Goal: Information Seeking & Learning: Find contact information

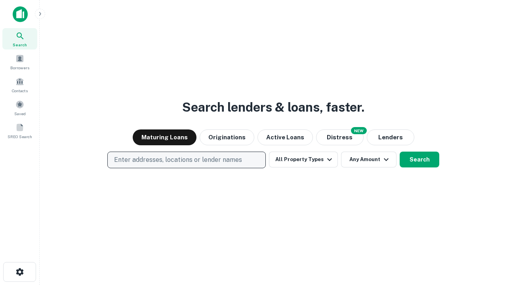
click at [186, 160] on p "Enter addresses, locations or lender names" at bounding box center [178, 160] width 128 height 10
type input "**********"
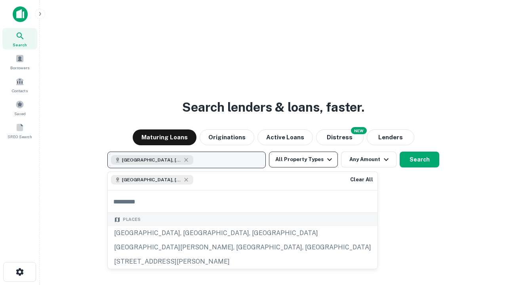
click at [303, 160] on button "All Property Types" at bounding box center [303, 160] width 69 height 16
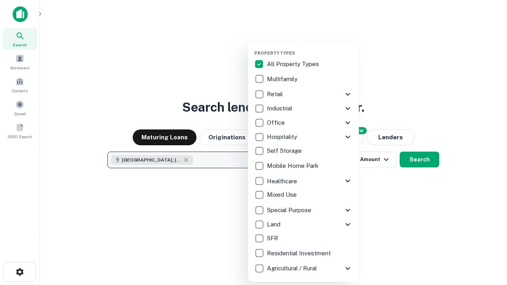
click at [310, 48] on button "button" at bounding box center [309, 48] width 111 height 0
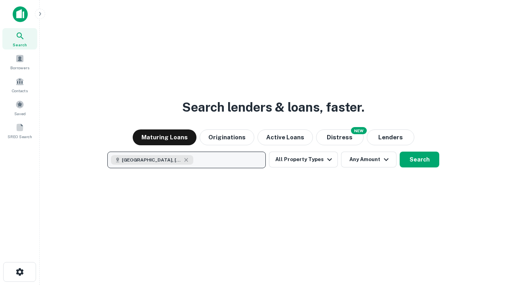
scroll to position [13, 0]
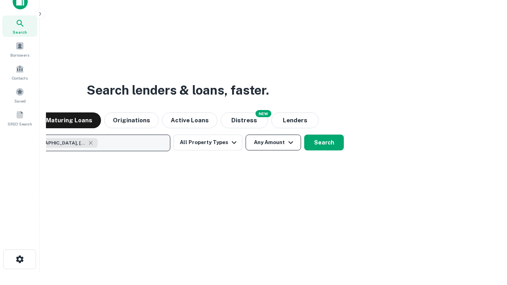
click at [246, 135] on button "Any Amount" at bounding box center [273, 143] width 55 height 16
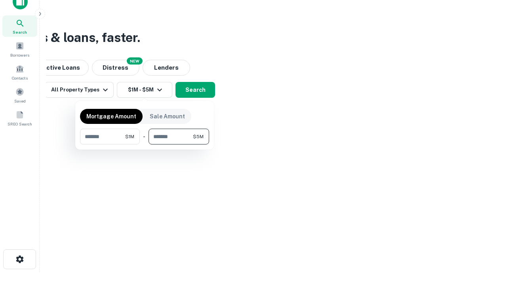
type input "*******"
click at [145, 145] on button "button" at bounding box center [144, 145] width 129 height 0
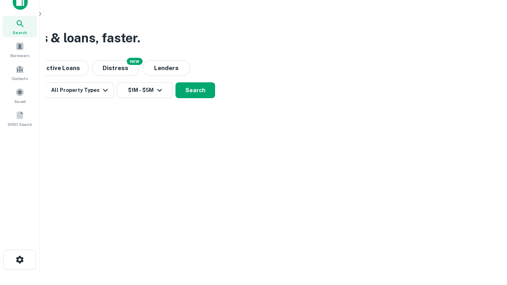
scroll to position [4, 146]
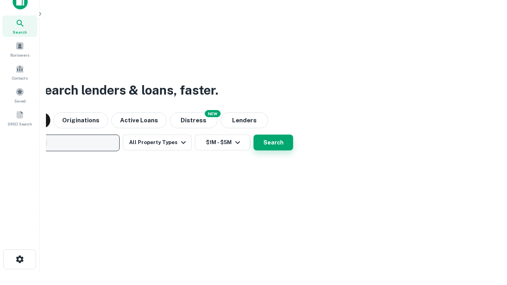
click at [253, 135] on button "Search" at bounding box center [273, 143] width 40 height 16
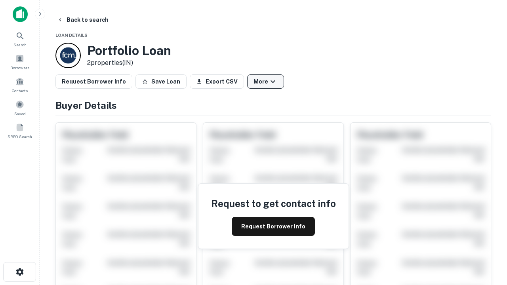
click at [265, 82] on button "More" at bounding box center [265, 81] width 37 height 14
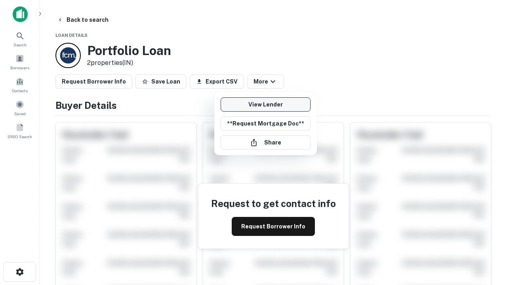
click at [265, 105] on link "View Lender" at bounding box center [266, 104] width 90 height 14
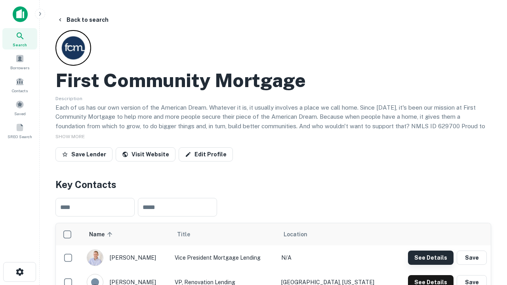
click at [431, 257] on button "See Details" at bounding box center [431, 258] width 46 height 14
click at [19, 272] on icon "button" at bounding box center [20, 272] width 10 height 10
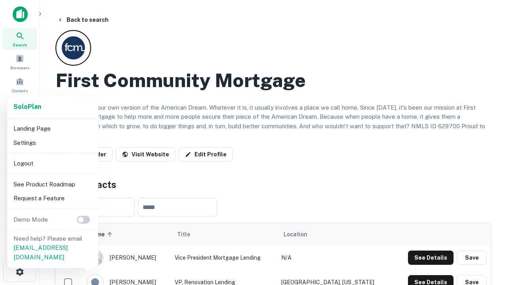
click at [52, 163] on li "Logout" at bounding box center [52, 163] width 85 height 14
